Goal: Navigation & Orientation: Understand site structure

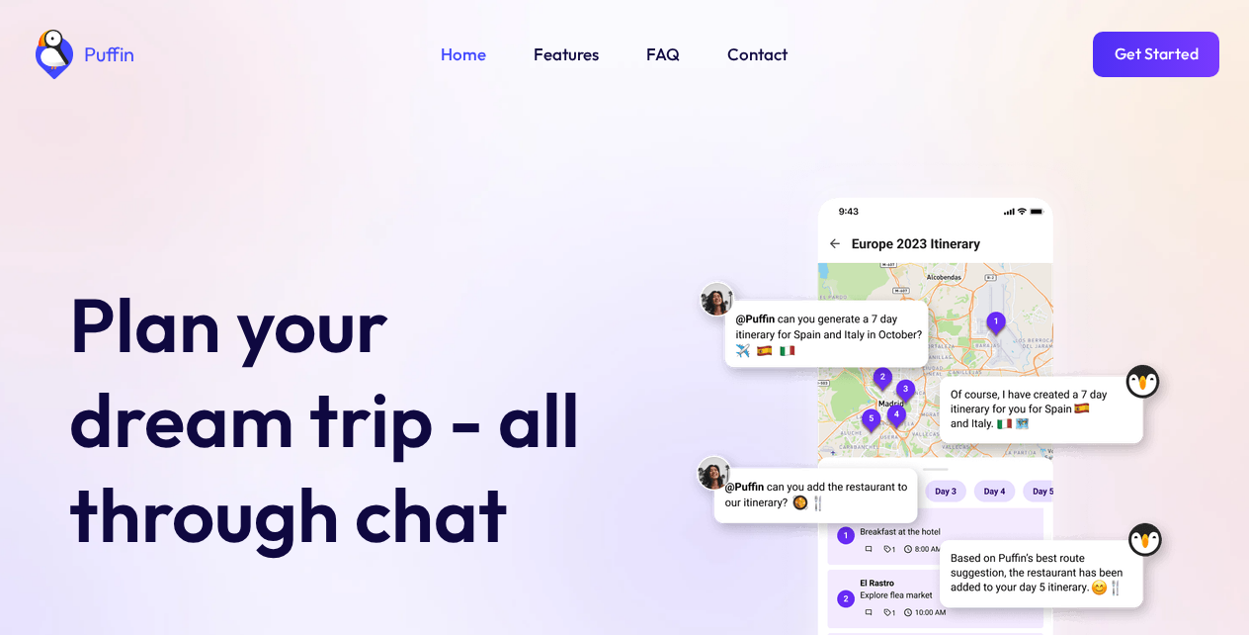
click at [563, 53] on link "Features" at bounding box center [566, 55] width 65 height 26
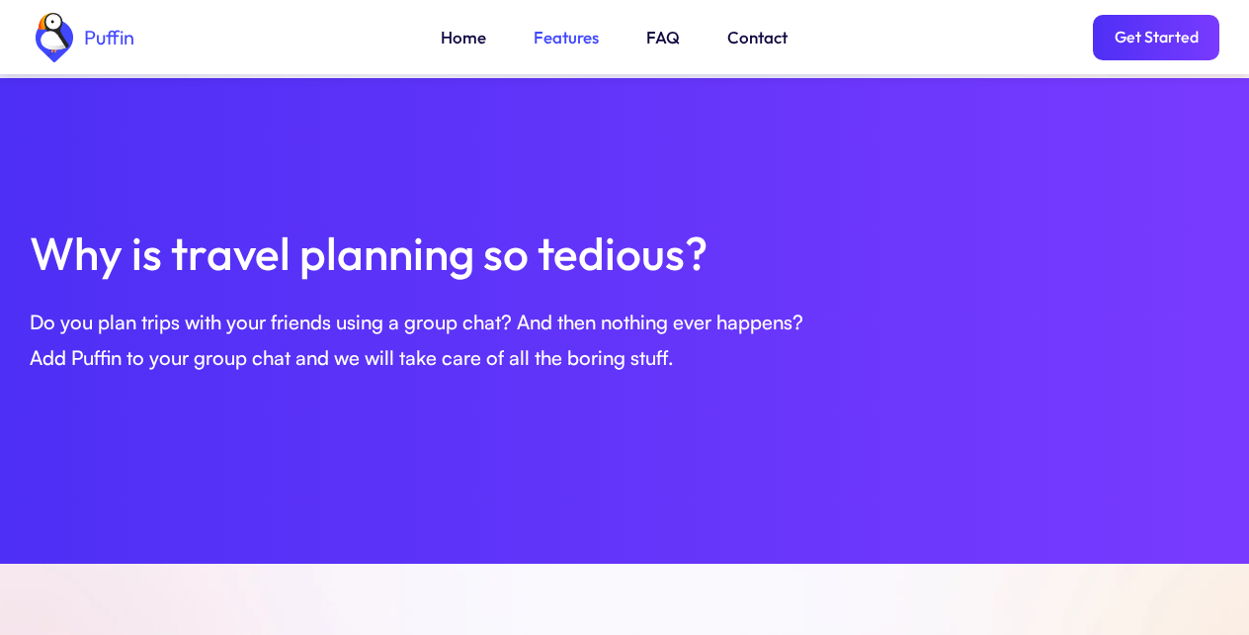
scroll to position [677, 0]
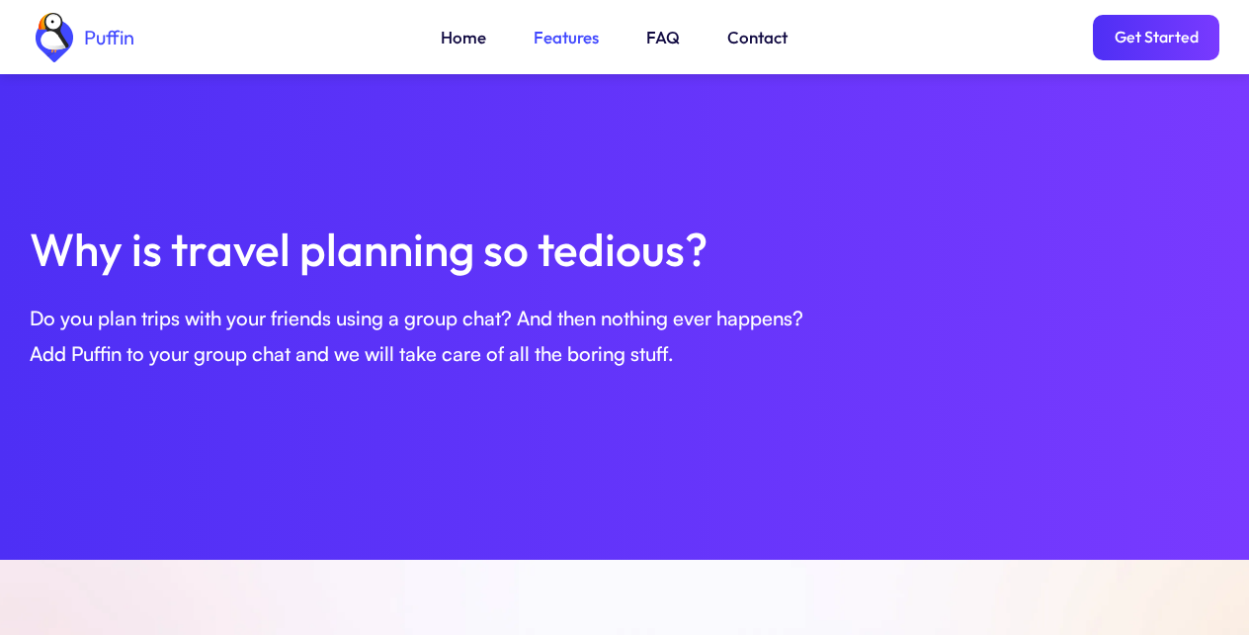
click at [1156, 44] on link "Get Started" at bounding box center [1156, 37] width 127 height 45
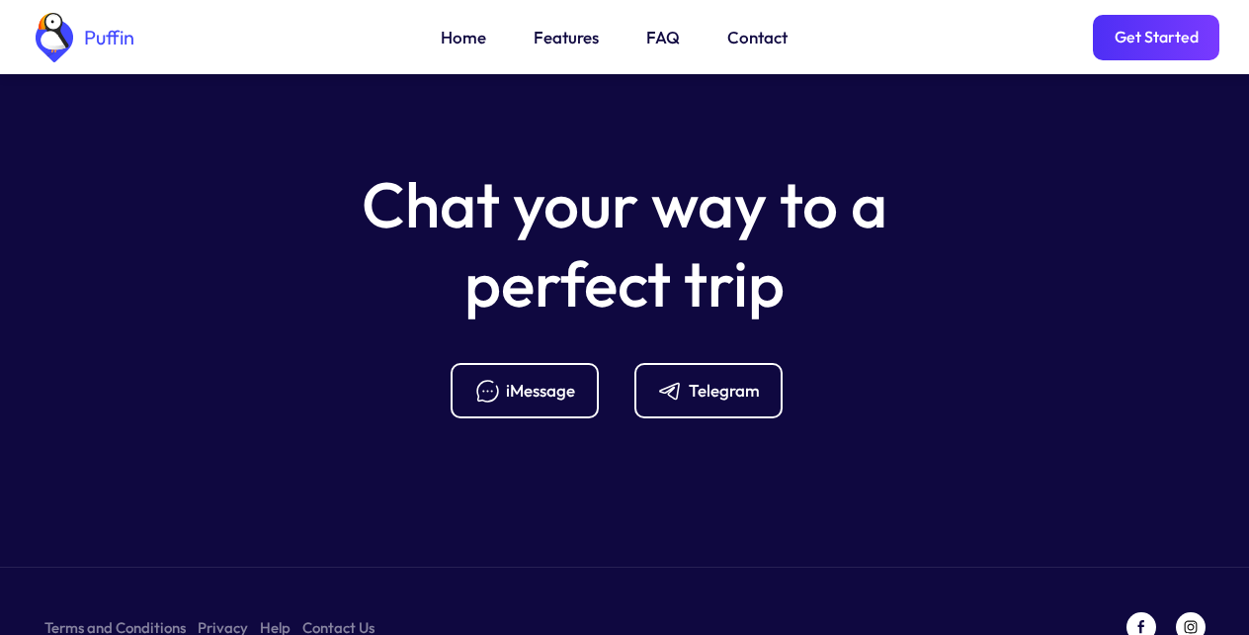
scroll to position [7834, 0]
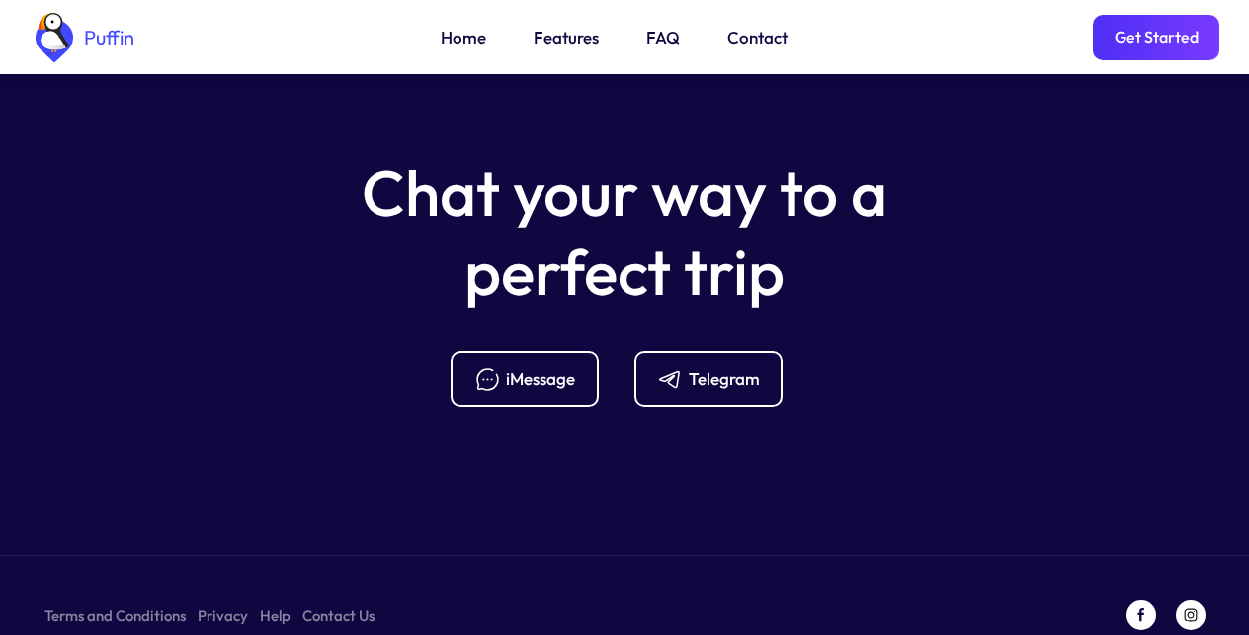
click at [658, 40] on link "FAQ" at bounding box center [663, 38] width 34 height 26
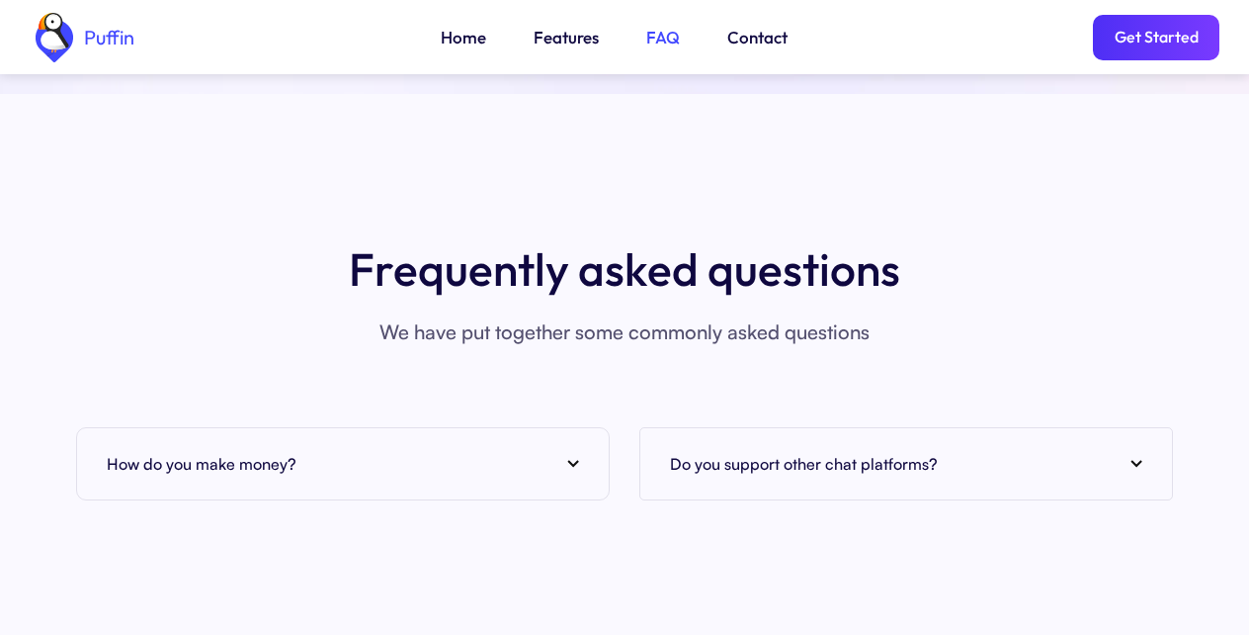
scroll to position [7210, 0]
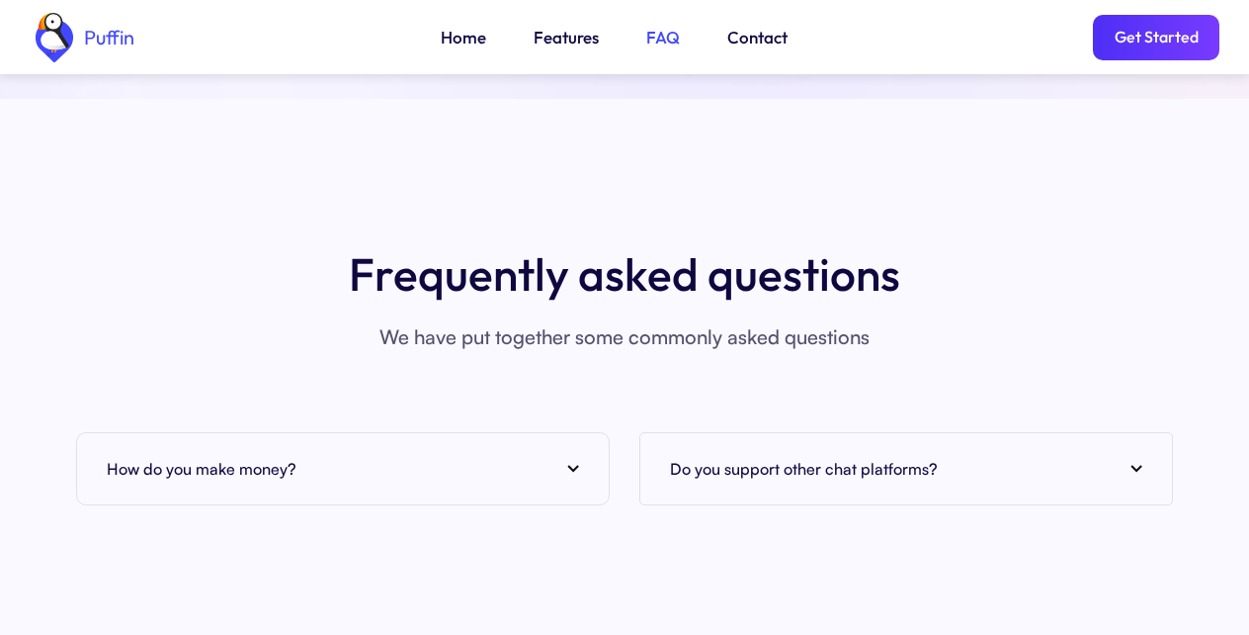
click at [337, 454] on div "How do you make money?" at bounding box center [343, 469] width 472 height 30
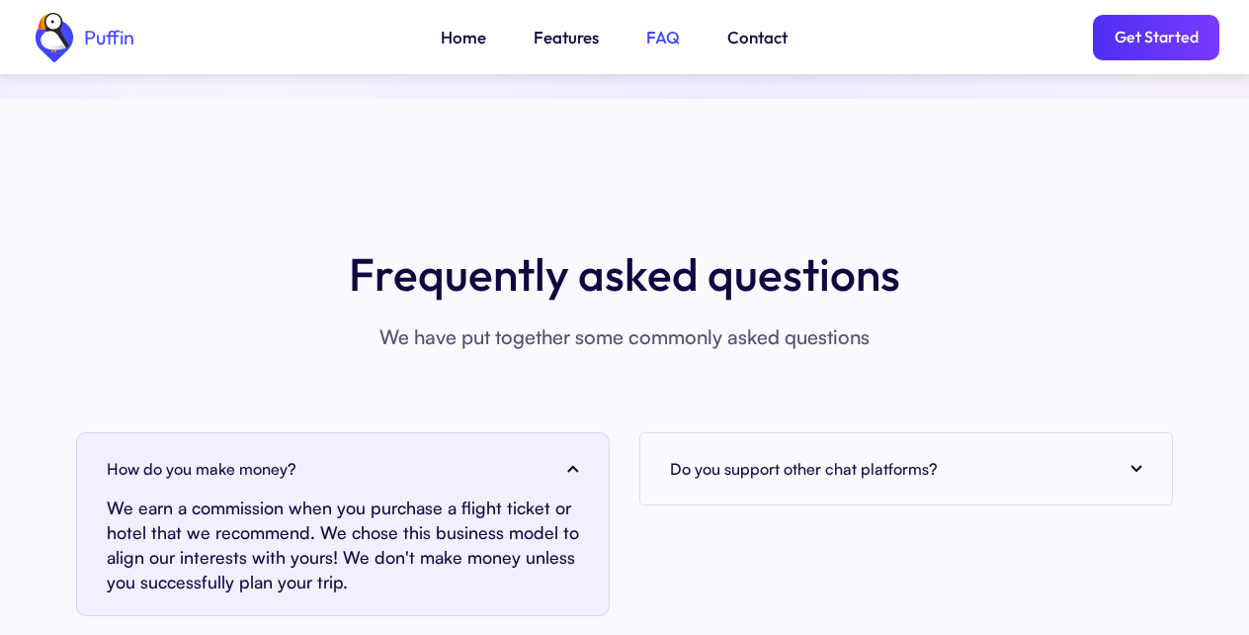
scroll to position [7566, 0]
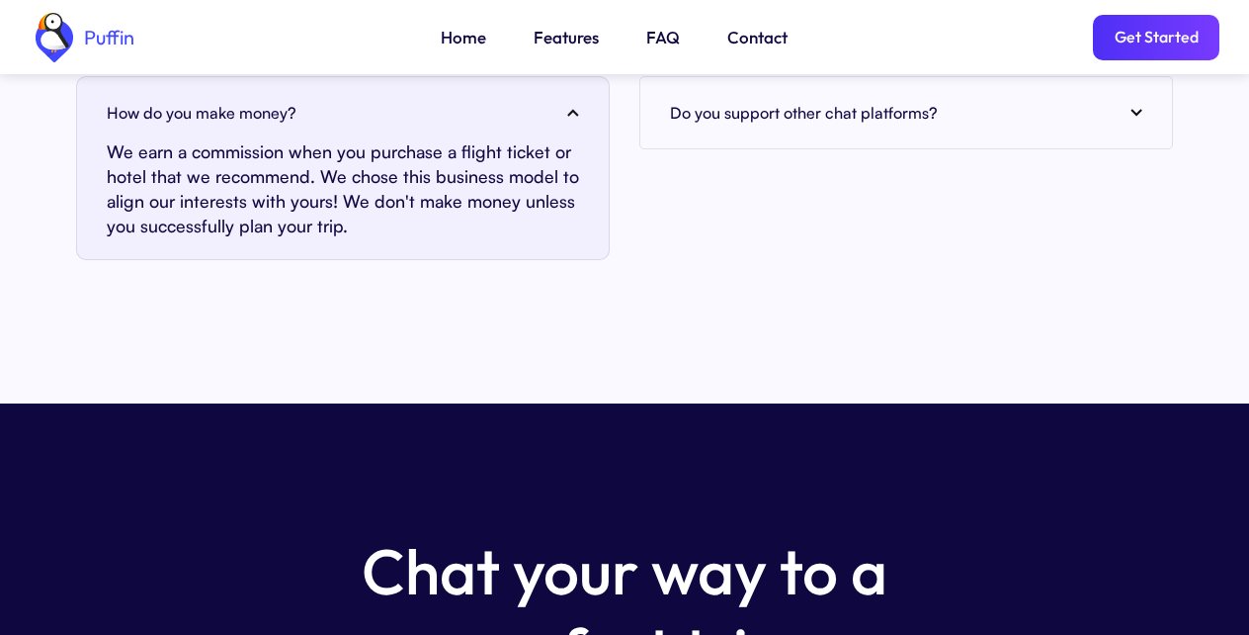
click at [752, 40] on link "Contact" at bounding box center [758, 38] width 60 height 26
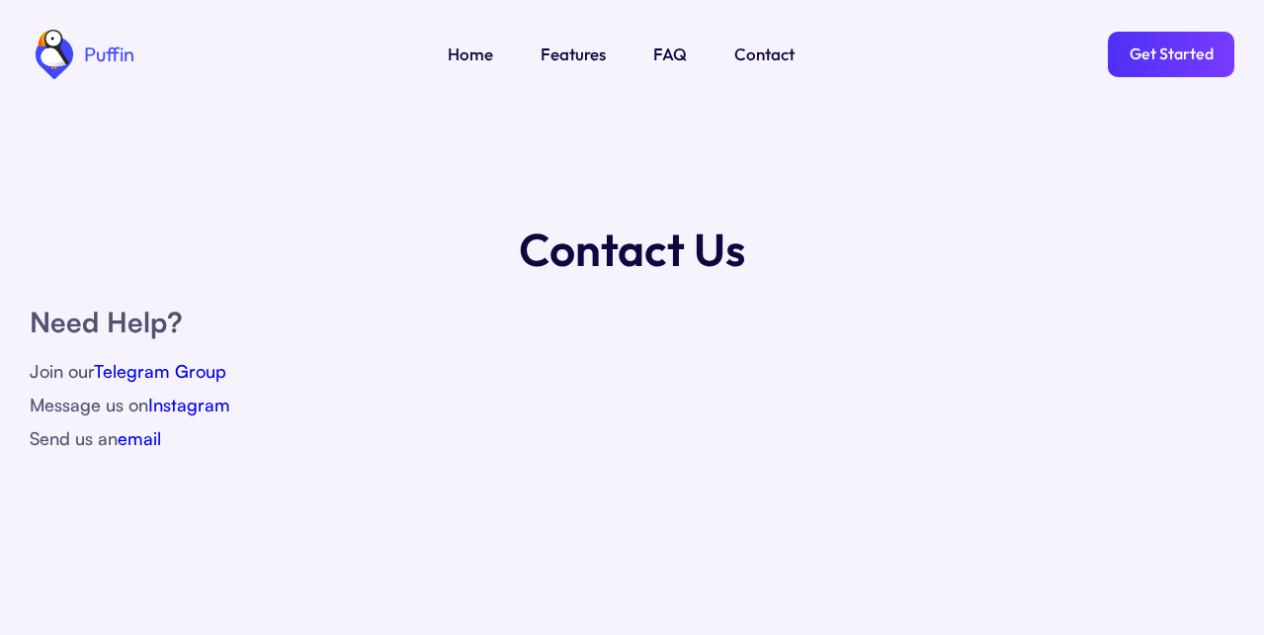
click at [563, 53] on link "Features" at bounding box center [573, 55] width 65 height 26
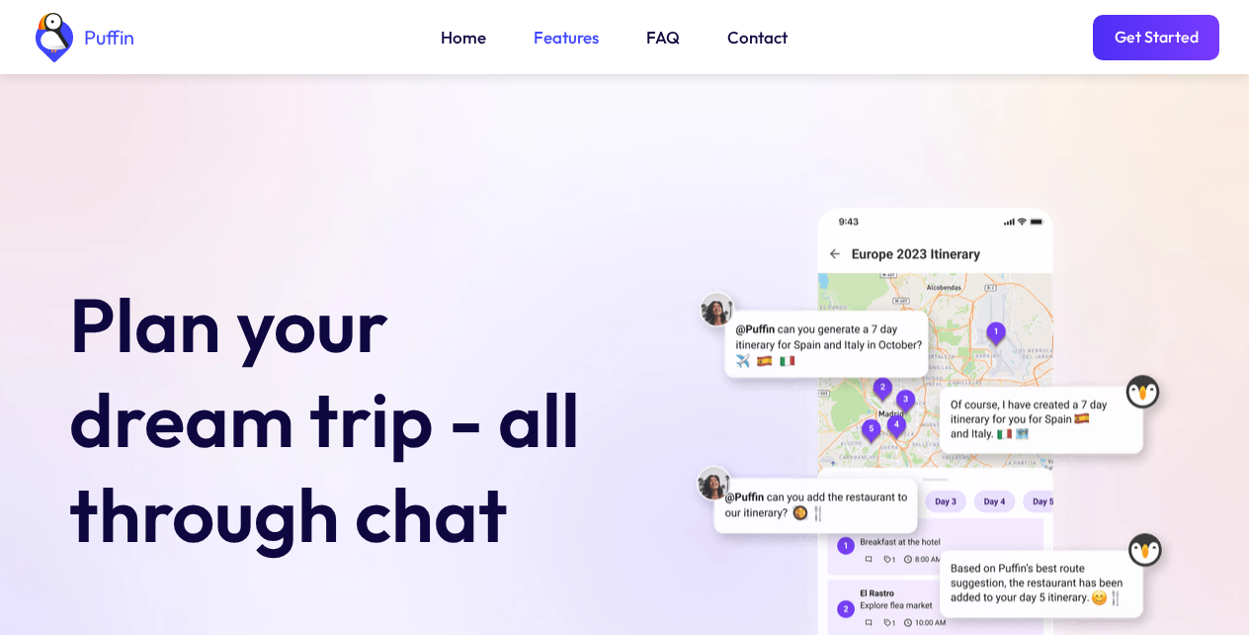
scroll to position [677, 0]
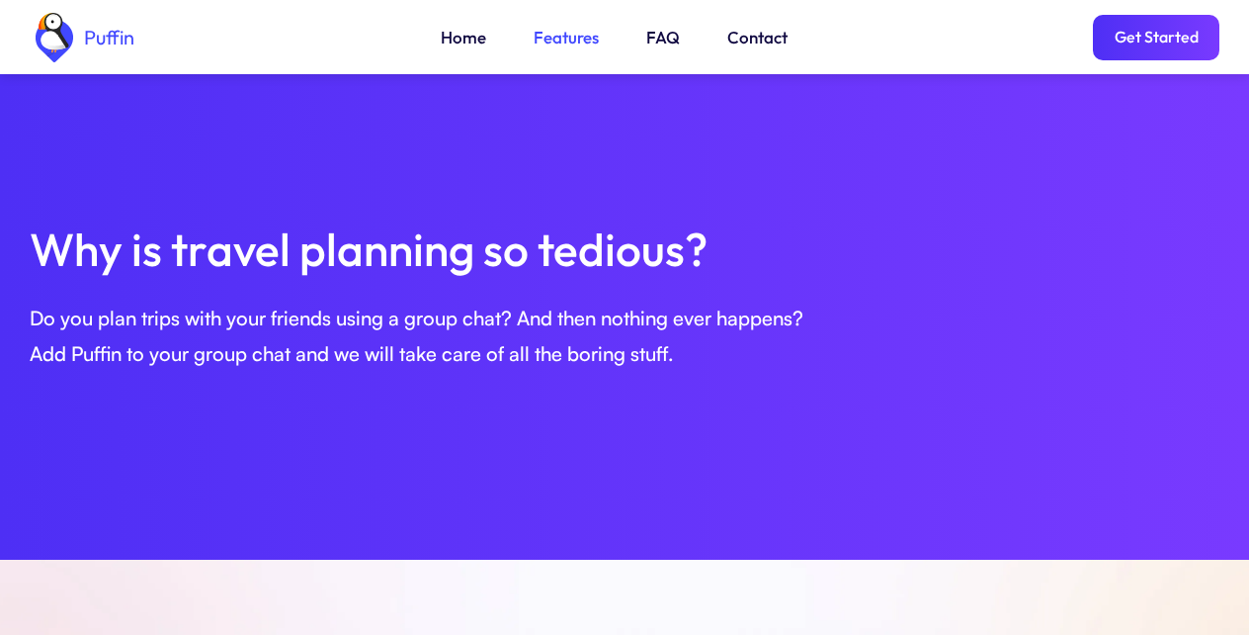
click at [1156, 44] on link "Get Started" at bounding box center [1156, 37] width 127 height 45
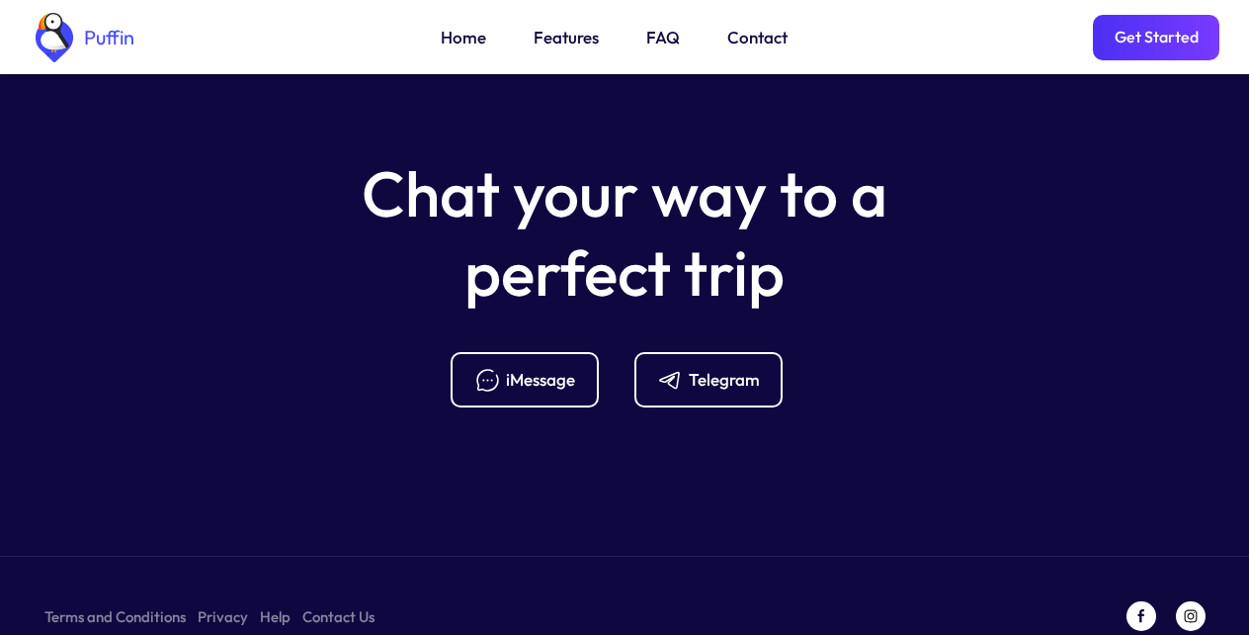
scroll to position [7834, 0]
click at [109, 603] on link "Terms and Conditions" at bounding box center [114, 615] width 141 height 25
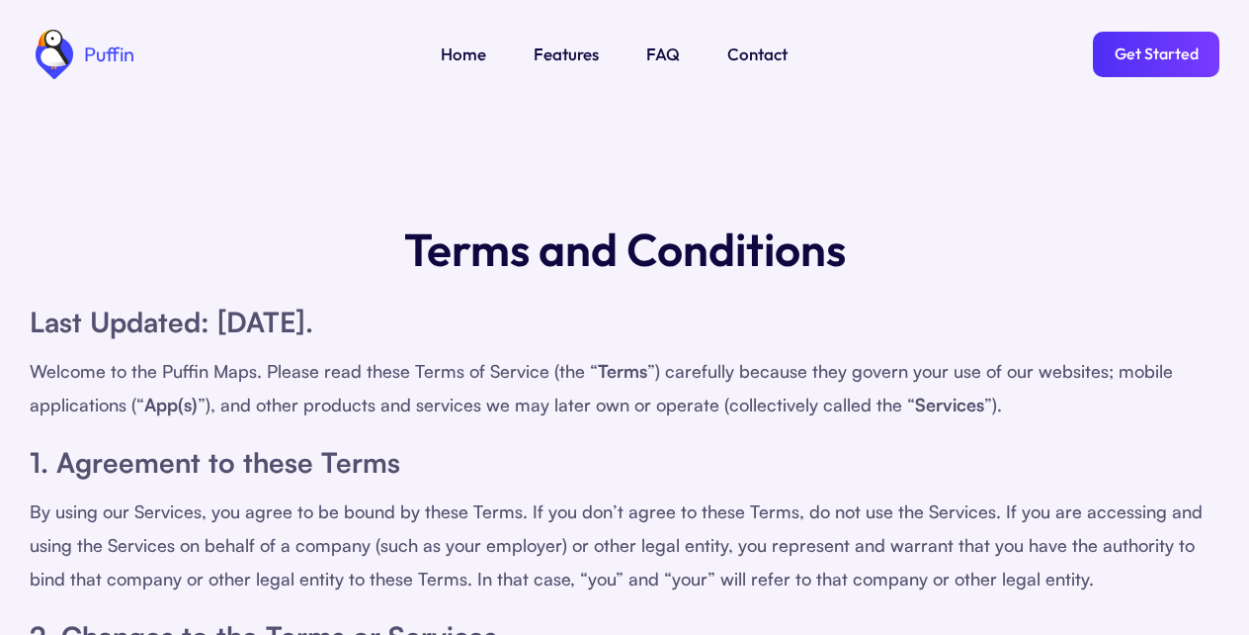
scroll to position [356, 0]
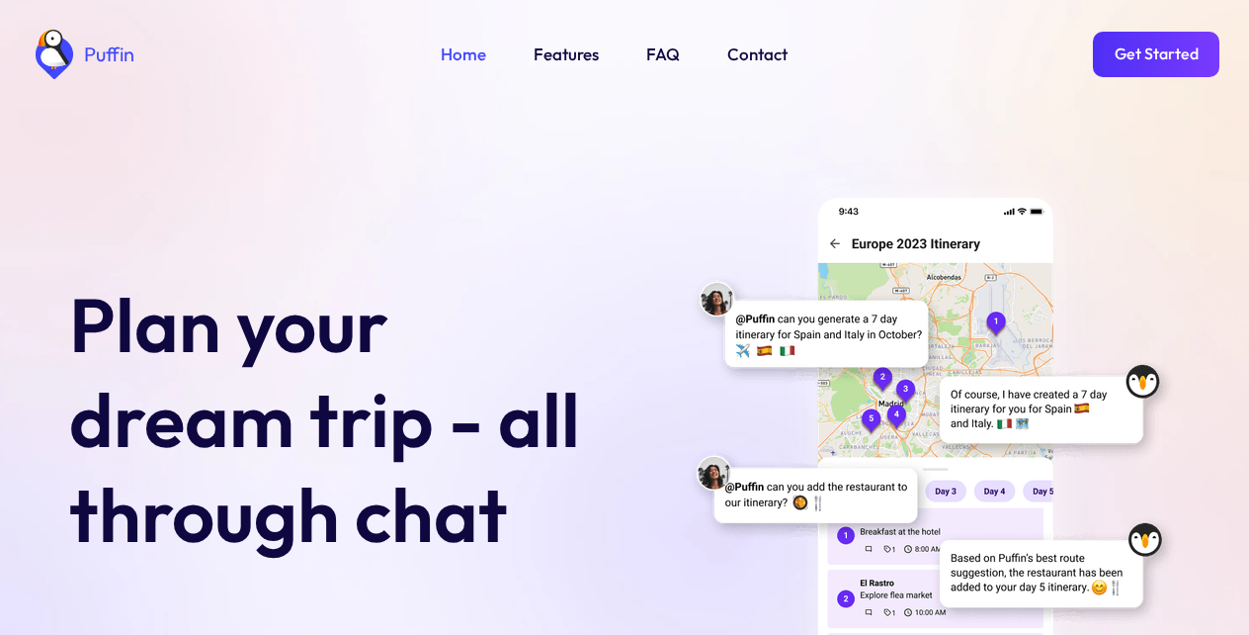
click at [1156, 44] on link "Get Started" at bounding box center [1156, 54] width 127 height 45
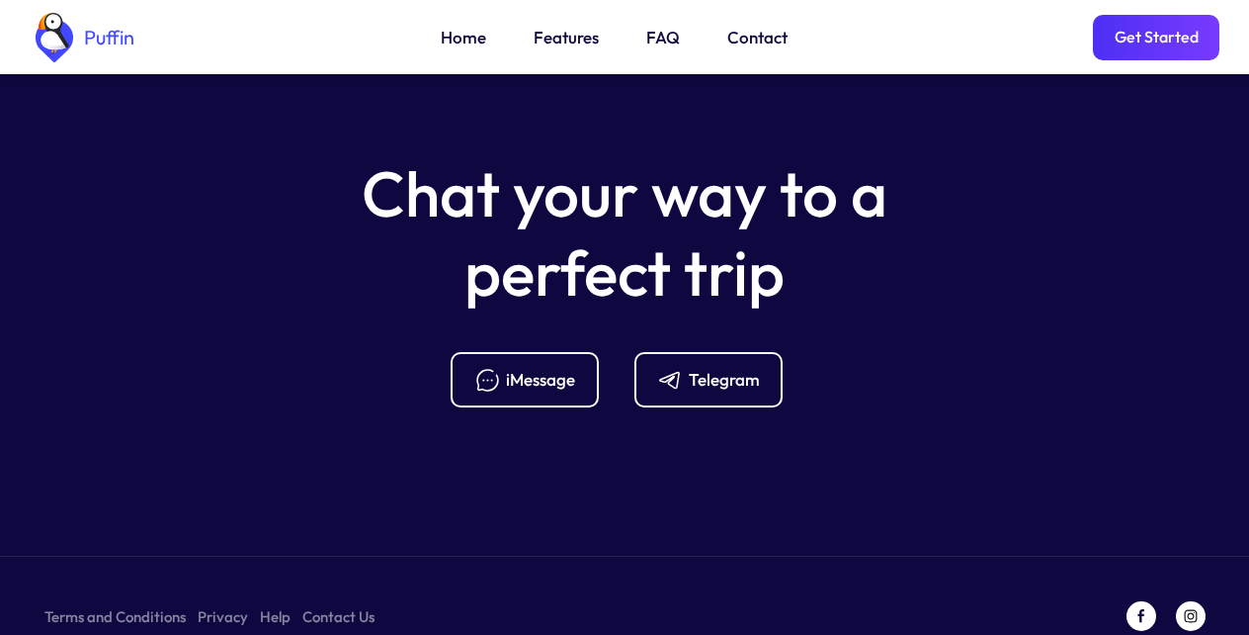
scroll to position [7834, 0]
click at [713, 368] on div "Telegram" at bounding box center [724, 379] width 71 height 22
click at [270, 603] on link "Help" at bounding box center [275, 615] width 31 height 25
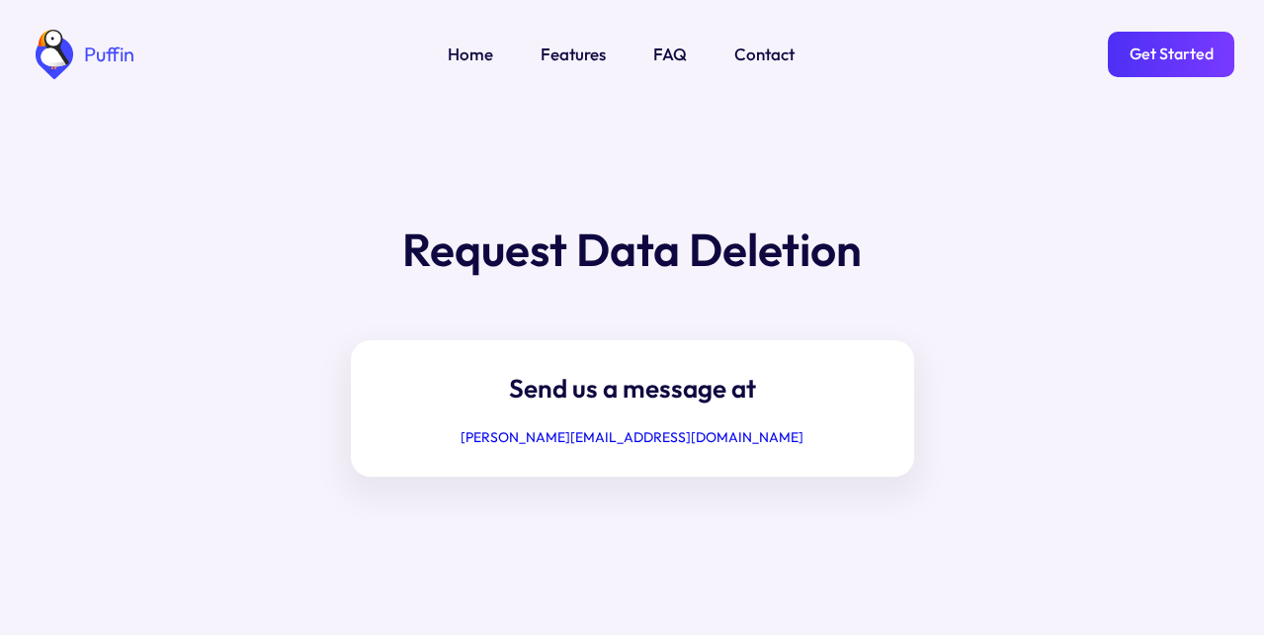
click at [658, 40] on div "Puffin Home Features FAQ Contact Get Started" at bounding box center [632, 54] width 1205 height 109
